Goal: Task Accomplishment & Management: Manage account settings

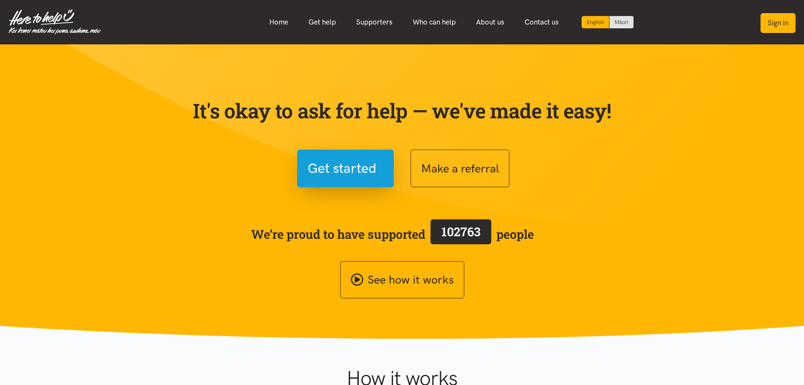
click at [780, 22] on button "Sign in" at bounding box center [778, 23] width 35 height 20
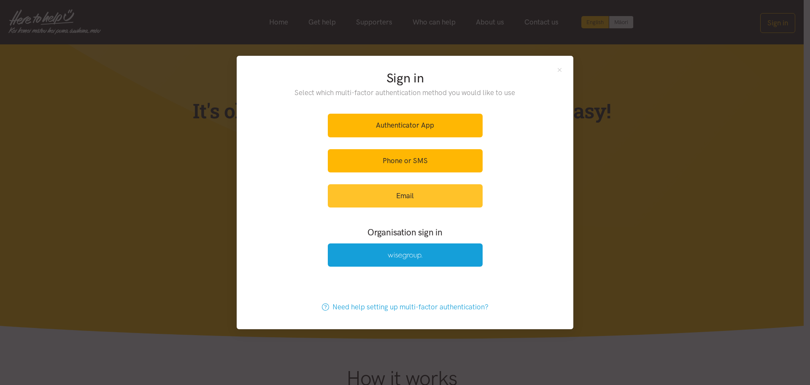
drag, startPoint x: 431, startPoint y: 192, endPoint x: 426, endPoint y: 185, distance: 9.1
click at [431, 193] on link "Email" at bounding box center [405, 195] width 155 height 23
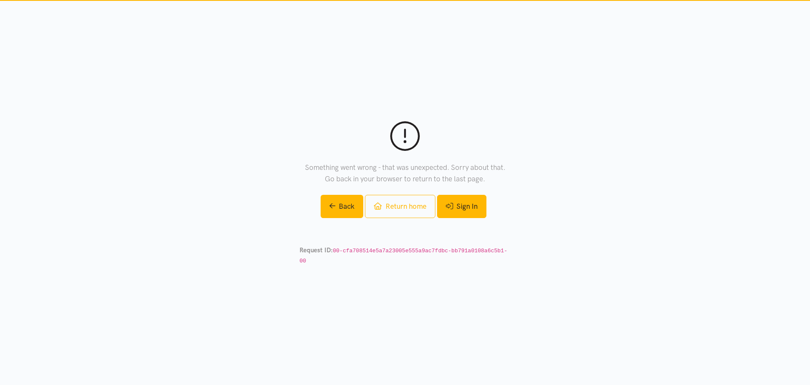
click at [484, 211] on link "Sign In" at bounding box center [461, 206] width 49 height 23
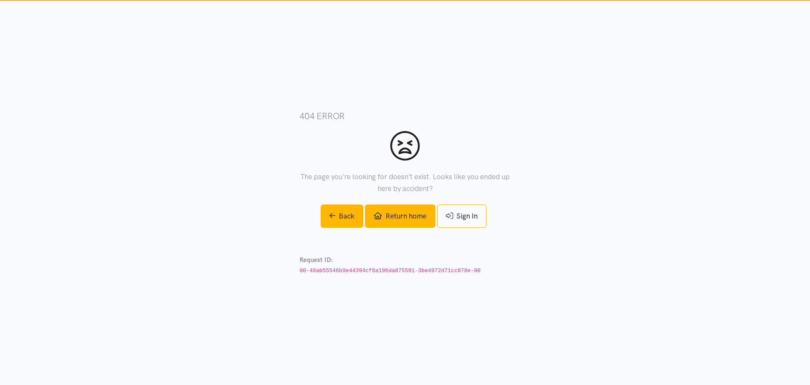
click at [385, 218] on link "Return home" at bounding box center [400, 215] width 70 height 23
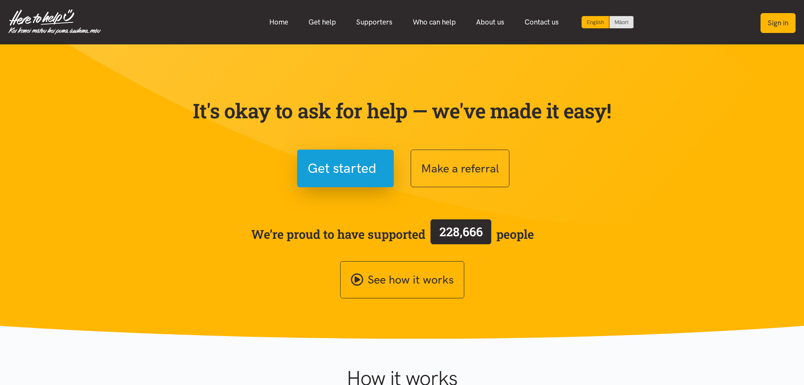
click at [770, 22] on button "Sign in" at bounding box center [778, 23] width 35 height 20
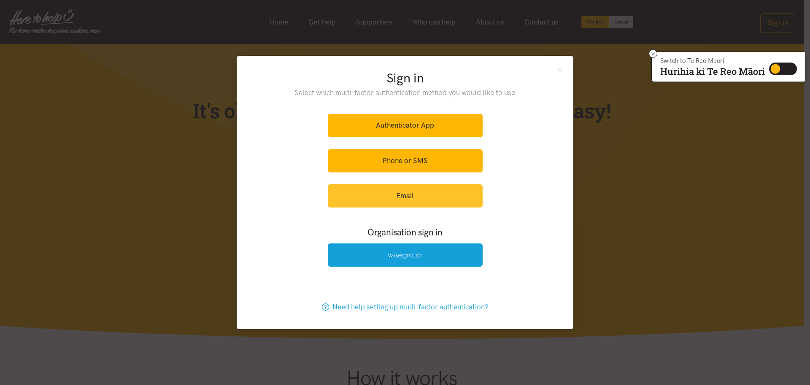
click at [388, 193] on link "Email" at bounding box center [405, 195] width 155 height 23
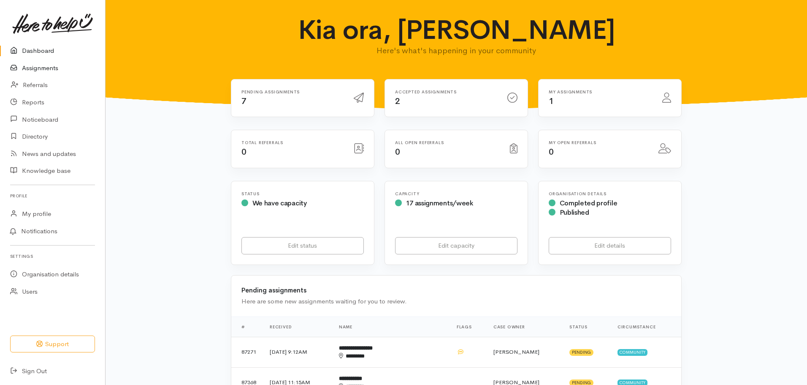
click at [51, 68] on link "Assignments" at bounding box center [52, 68] width 105 height 17
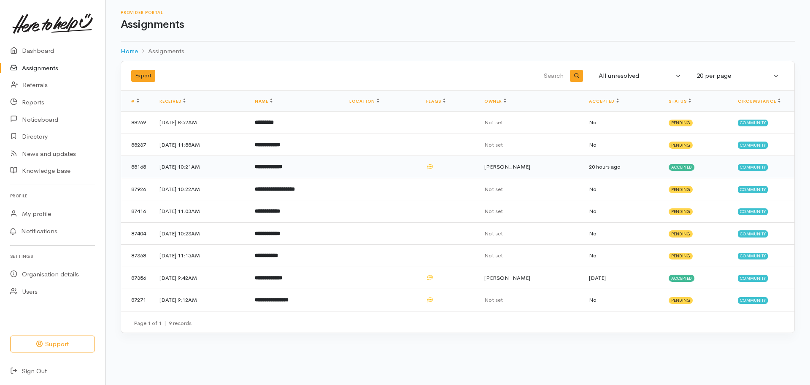
click at [408, 163] on td at bounding box center [381, 167] width 77 height 22
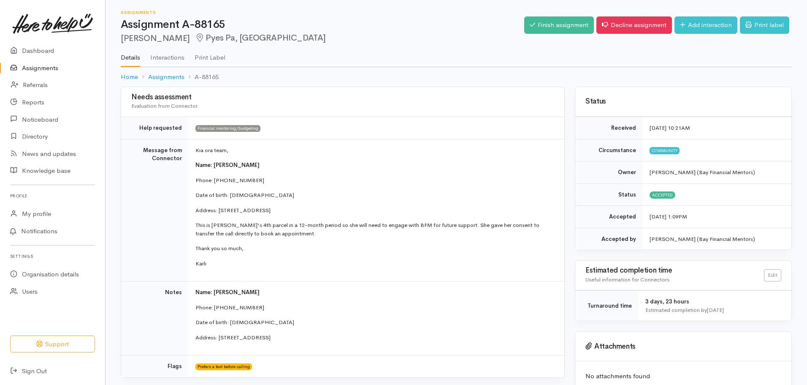
click at [68, 71] on link "Assignments" at bounding box center [52, 68] width 105 height 17
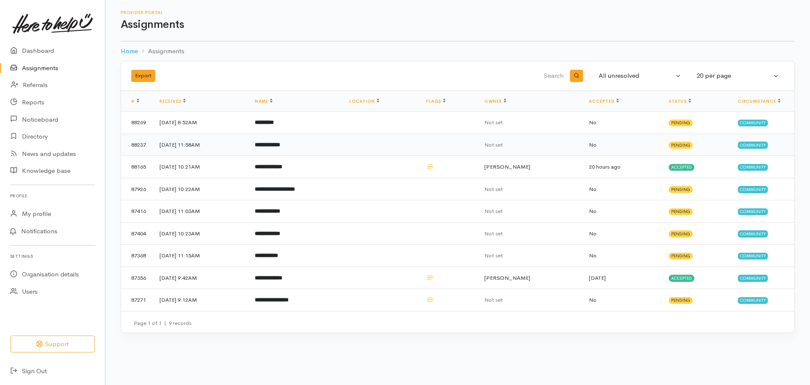
click at [343, 144] on td "**********" at bounding box center [295, 144] width 95 height 22
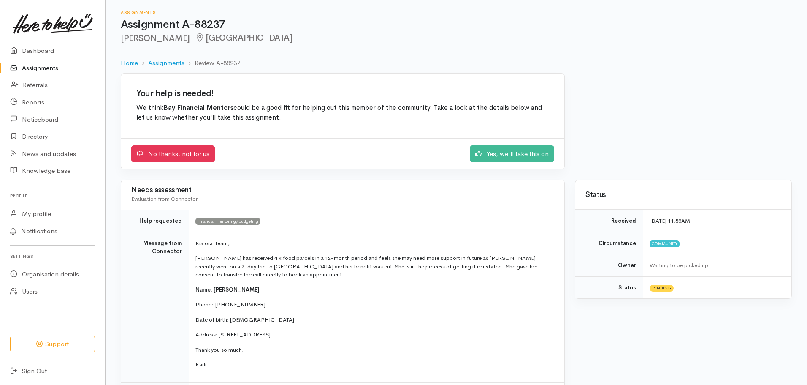
scroll to position [42, 0]
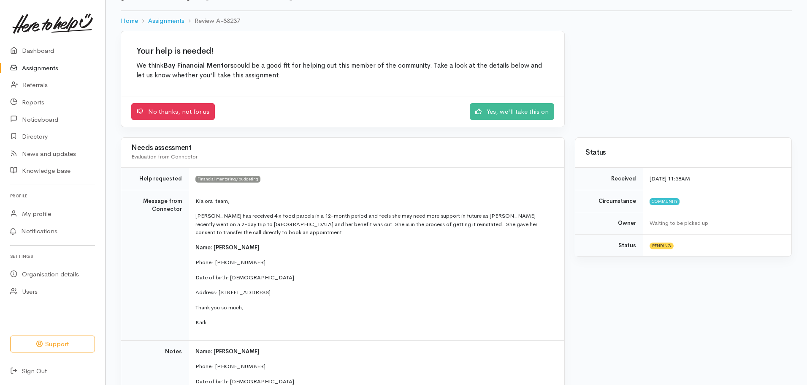
click at [43, 66] on link "Assignments" at bounding box center [52, 68] width 105 height 17
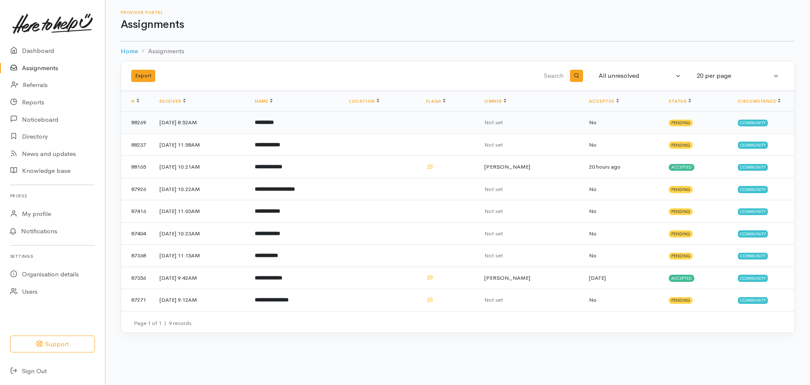
click at [274, 123] on b "*********" at bounding box center [264, 121] width 19 height 5
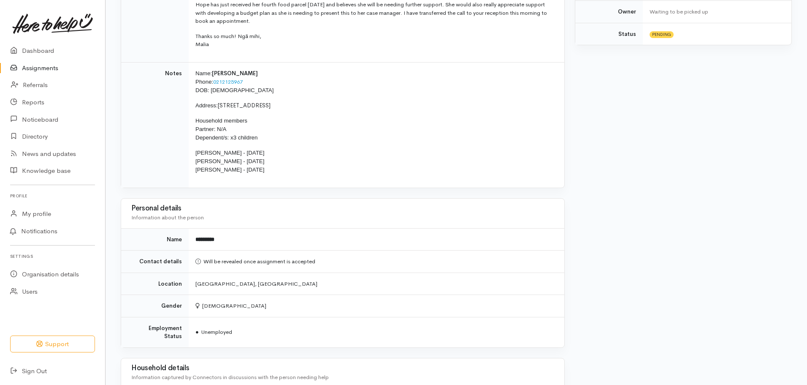
scroll to position [169, 0]
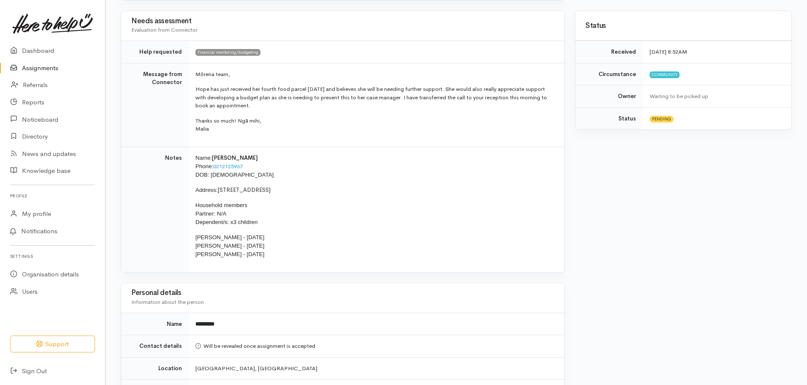
click at [38, 70] on link "Assignments" at bounding box center [52, 68] width 105 height 17
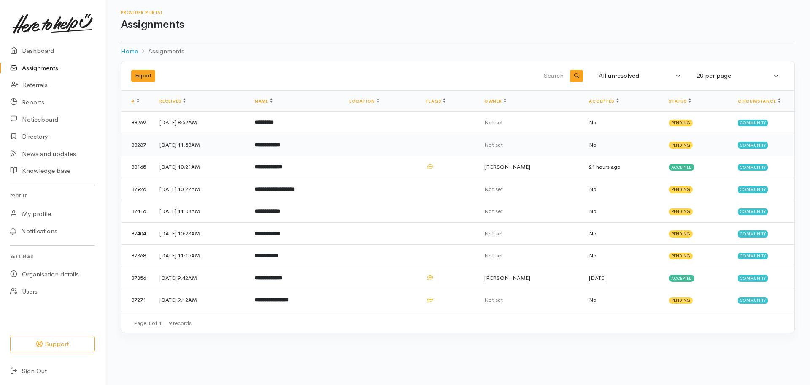
click at [280, 144] on b "**********" at bounding box center [267, 144] width 25 height 5
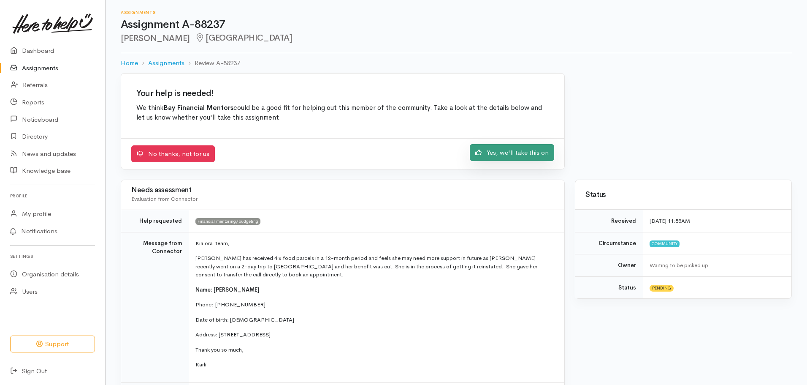
click at [529, 146] on link "Yes, we'll take this on" at bounding box center [512, 152] width 84 height 17
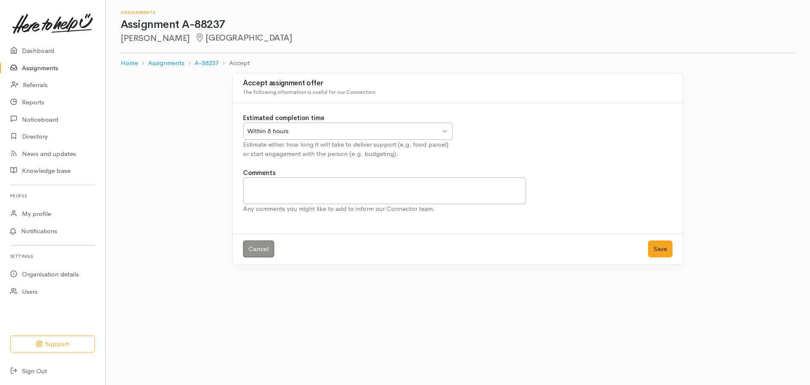
click at [385, 133] on div "Within 8 hours" at bounding box center [343, 131] width 193 height 10
click at [338, 181] on textarea "Comments" at bounding box center [384, 190] width 283 height 27
type textarea "Have tried to call today. No answer. Have sent a text."
click at [658, 248] on button "Save" at bounding box center [660, 248] width 24 height 17
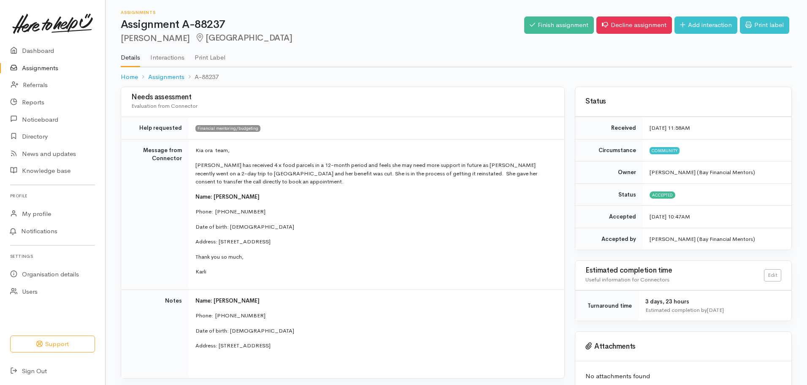
click at [55, 70] on link "Assignments" at bounding box center [52, 68] width 105 height 17
